Goal: Task Accomplishment & Management: Manage account settings

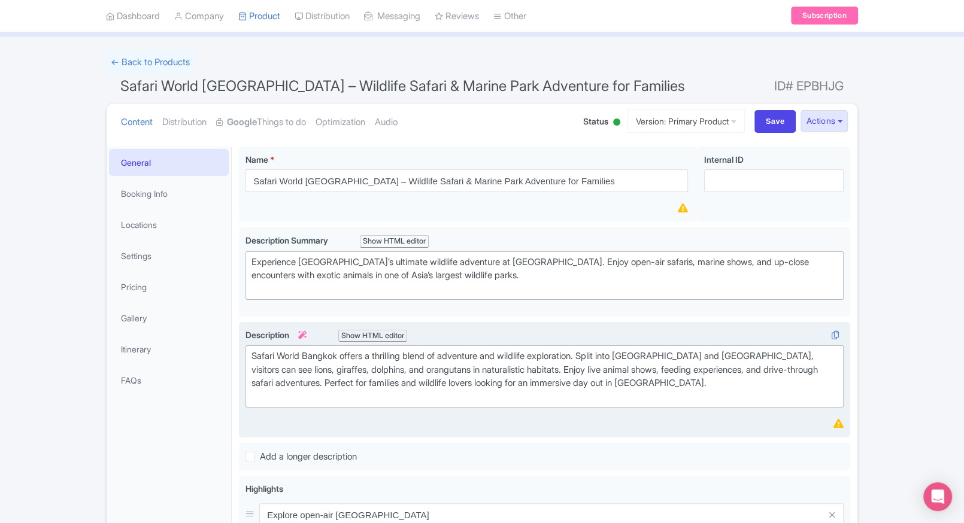
scroll to position [62, 0]
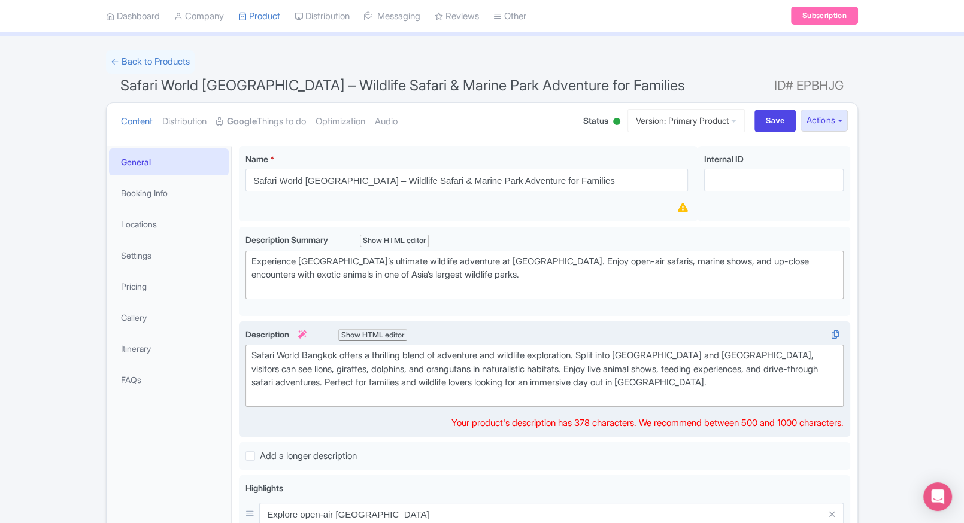
click at [304, 368] on div "Safari World Bangkok offers a thrilling blend of adventure and wildlife explora…" at bounding box center [544, 376] width 586 height 54
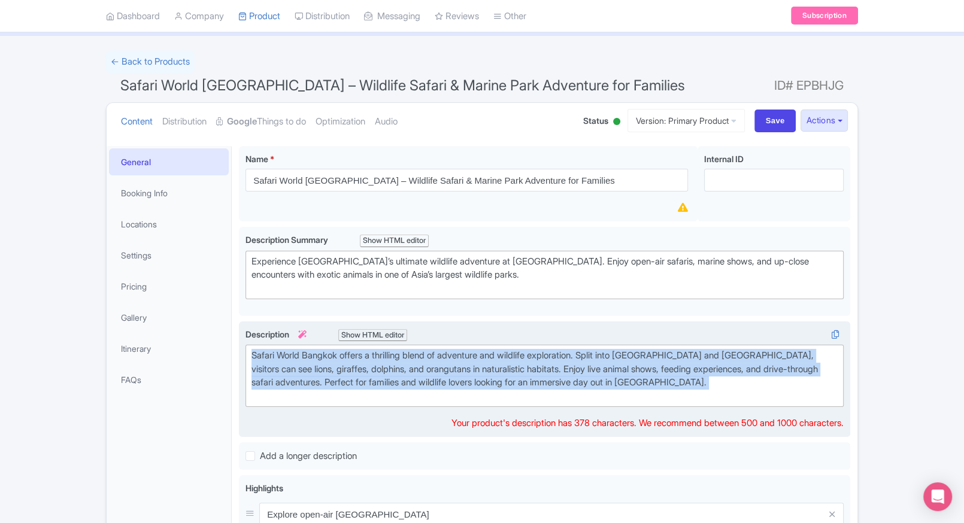
copy div "Safari World Bangkok offers a thrilling blend of adventure and wildlife explora…"
paste trix-editor "<div>Embark on a wild adventure at <strong>Safari World [GEOGRAPHIC_DATA]</stro…"
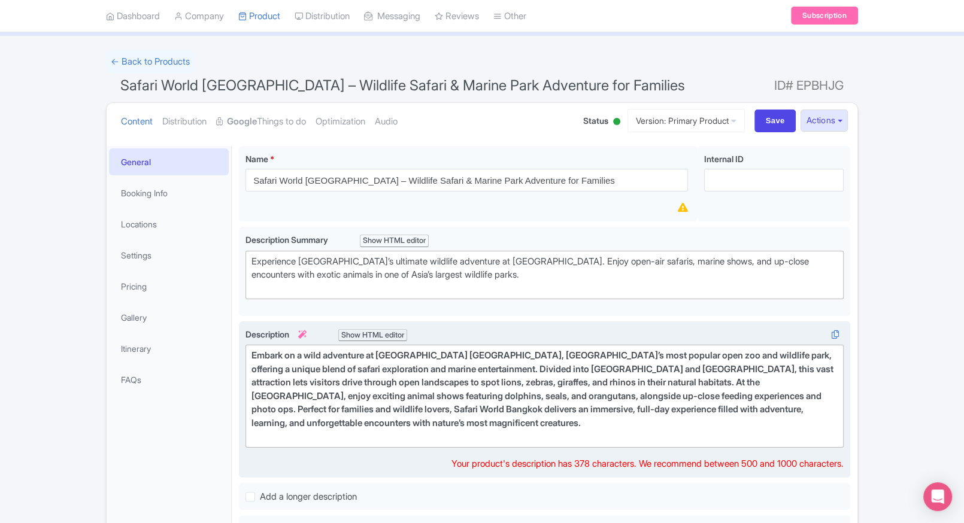
type trix-editor "<div>Embark on a wild adventure at [GEOGRAPHIC_DATA] [GEOGRAPHIC_DATA], [GEOGRA…"
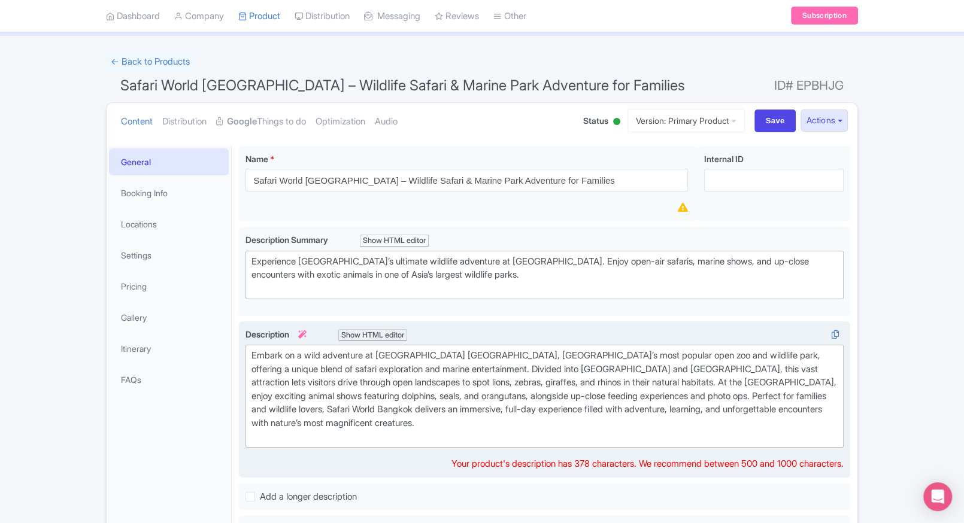
click at [375, 407] on div "Embark on a wild adventure at [GEOGRAPHIC_DATA] [GEOGRAPHIC_DATA], [GEOGRAPHIC_…" at bounding box center [544, 396] width 586 height 95
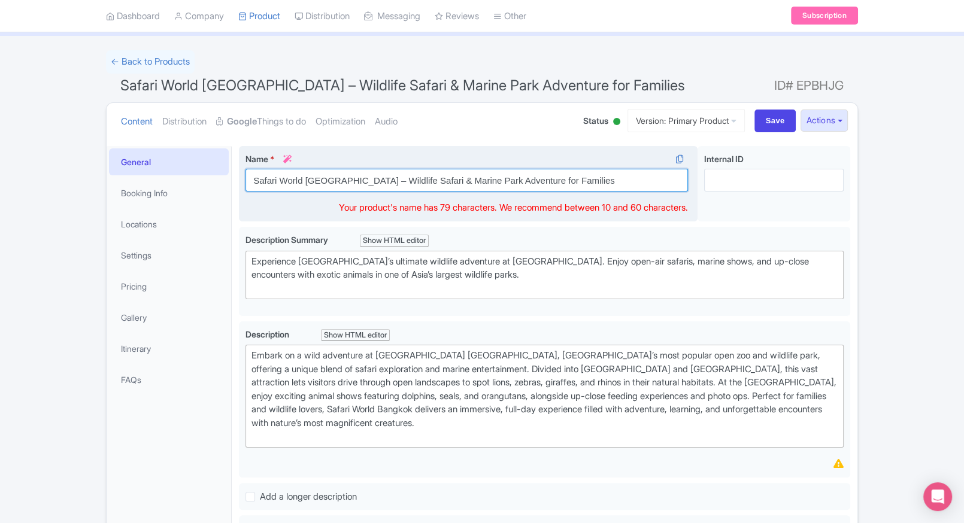
drag, startPoint x: 598, startPoint y: 186, endPoint x: 343, endPoint y: 199, distance: 255.4
click at [343, 199] on div "Name * i Safari World Bangkok – Wildlife Safari & Marine Park Adventure for Fam…" at bounding box center [468, 184] width 459 height 76
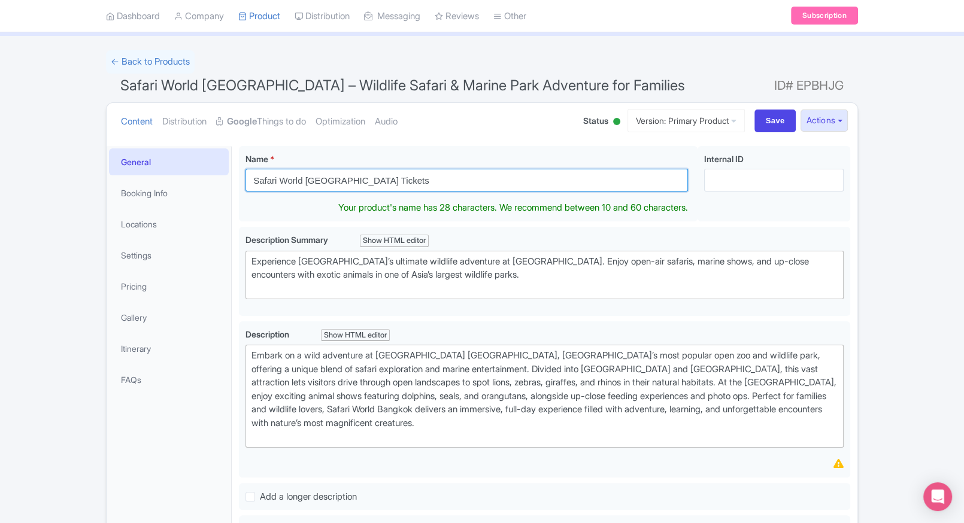
type input "Safari World [GEOGRAPHIC_DATA] Tickets"
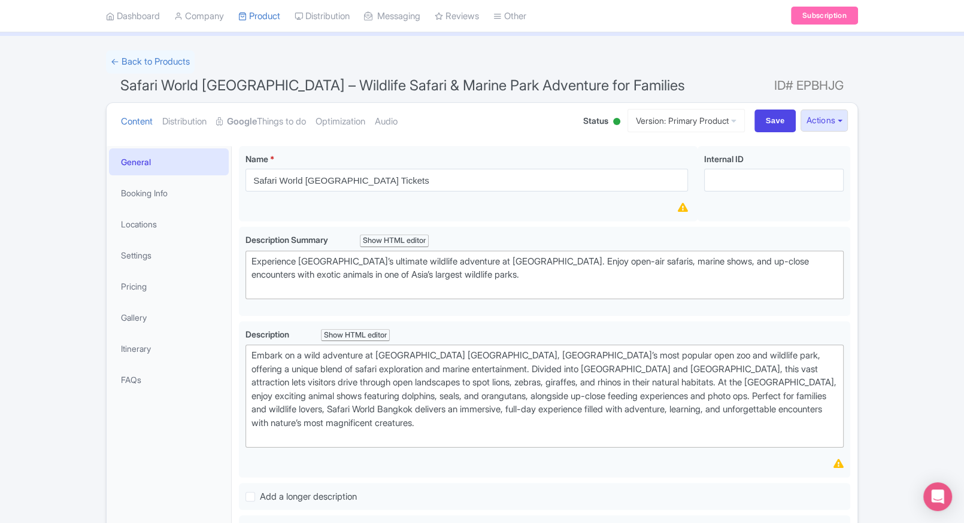
click at [62, 308] on div "← Back to Products Safari World Bangkok – Wildlife Safari & Marine Park Adventu…" at bounding box center [482, 487] width 964 height 875
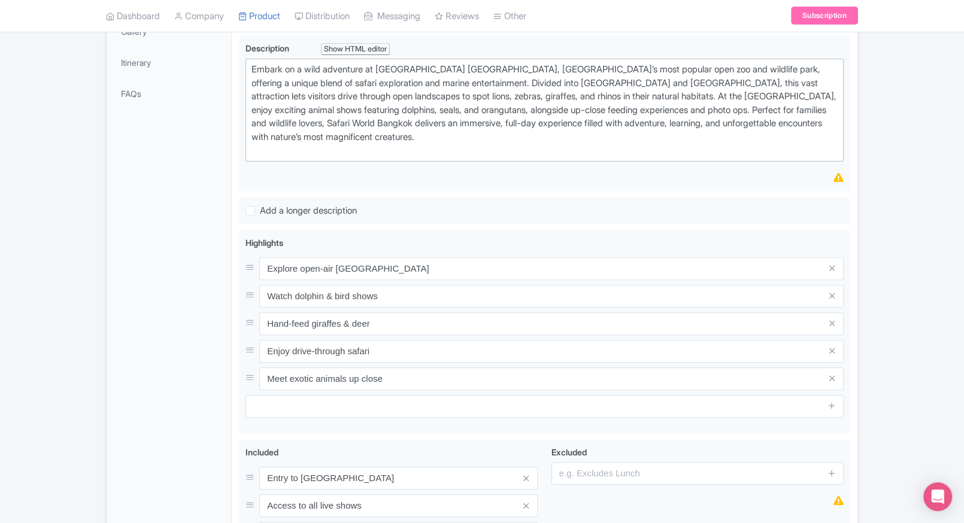
scroll to position [513, 0]
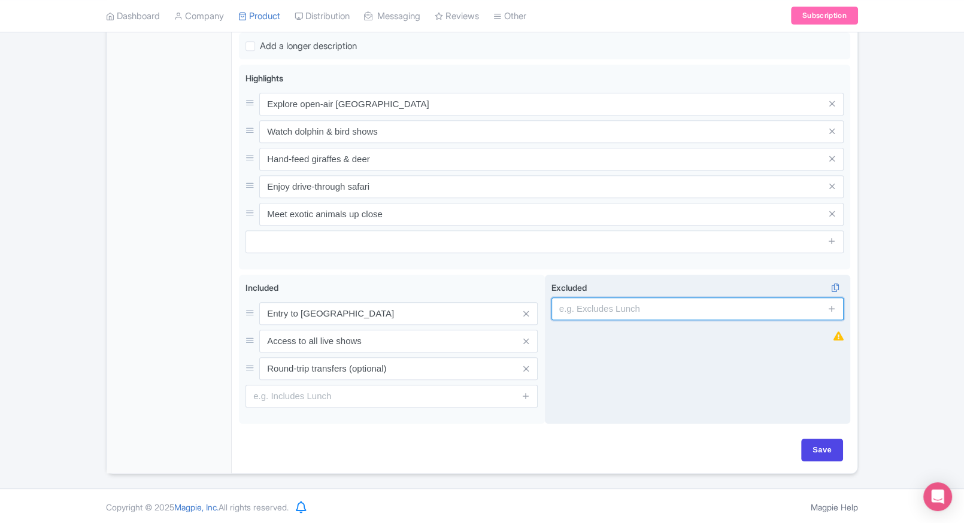
click at [622, 301] on input "text" at bounding box center [697, 309] width 292 height 23
type input "guides, audio guides"
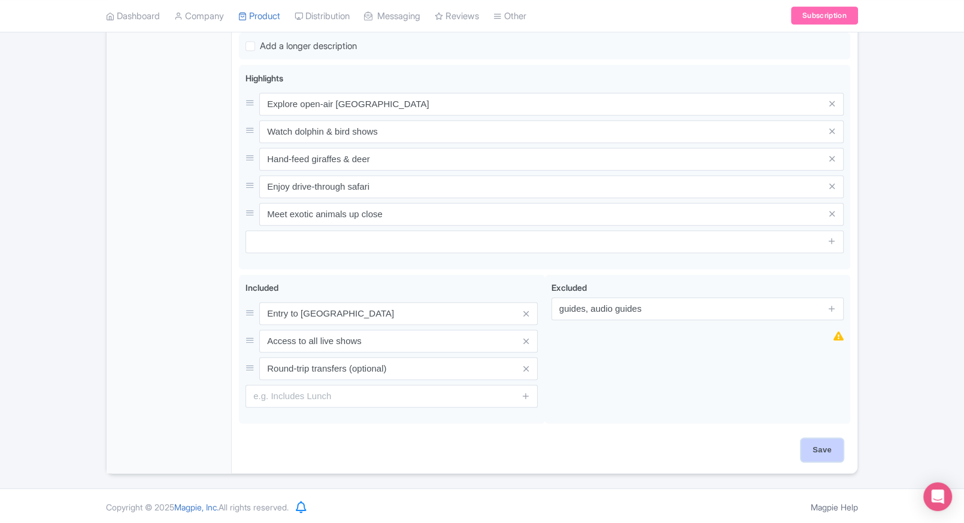
click at [825, 447] on input "Save" at bounding box center [822, 450] width 42 height 23
type input "Saving..."
